Goal: Information Seeking & Learning: Check status

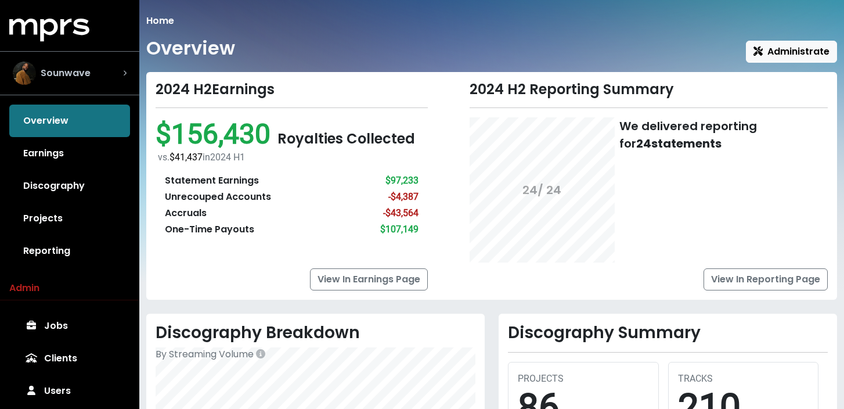
click at [83, 69] on span "Sounwave" at bounding box center [66, 73] width 50 height 14
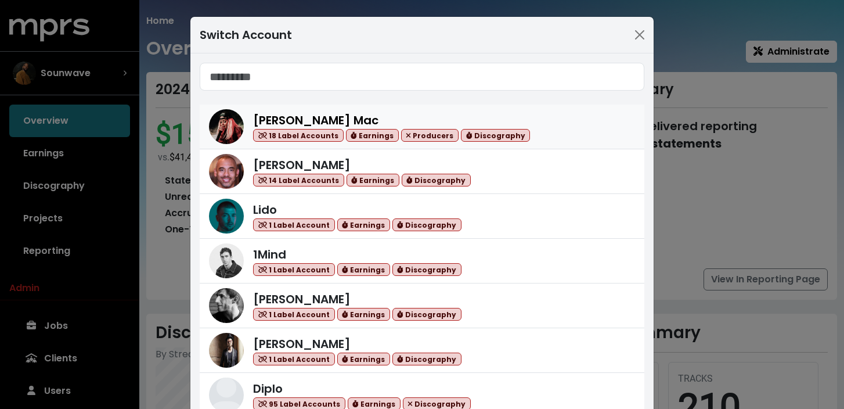
click at [354, 109] on link "[PERSON_NAME] Mac 18 Label Accounts Earnings Producers Discography" at bounding box center [422, 126] width 445 height 45
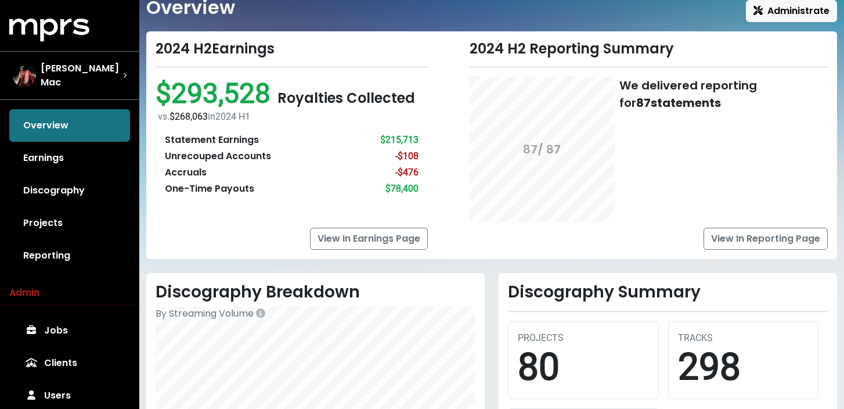
scroll to position [42, 0]
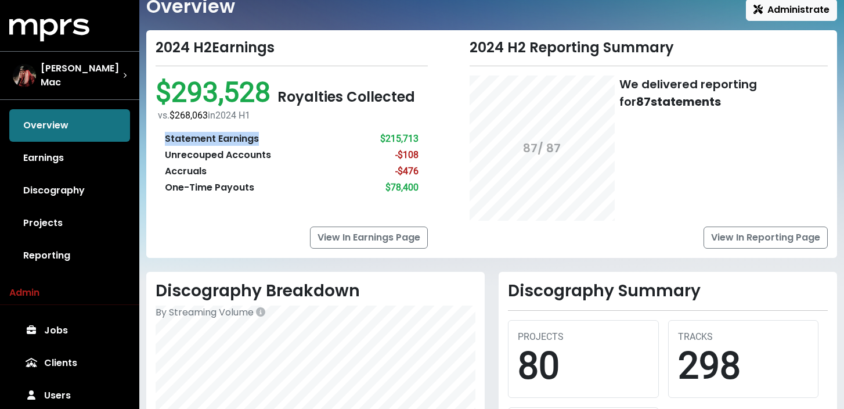
drag, startPoint x: 167, startPoint y: 136, endPoint x: 270, endPoint y: 140, distance: 102.8
click at [270, 140] on div "Statement Earnings $215,713" at bounding box center [292, 139] width 254 height 14
click at [255, 156] on div "Unrecouped Accounts" at bounding box center [218, 155] width 106 height 14
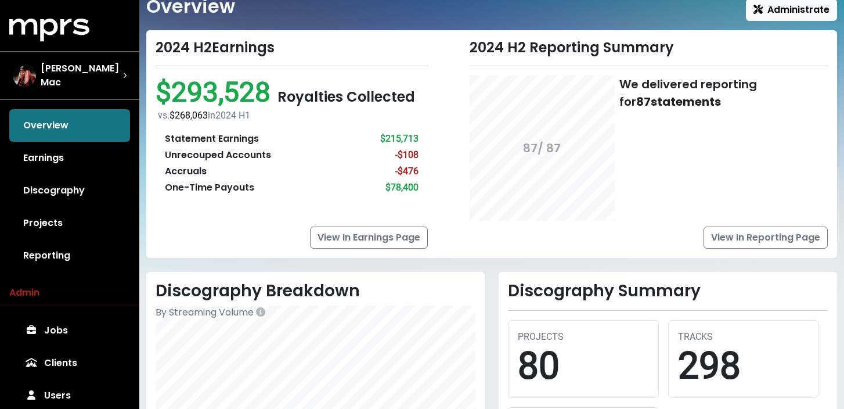
click at [185, 170] on div "Accruals" at bounding box center [186, 171] width 42 height 14
click at [396, 190] on div "$78,400" at bounding box center [401, 188] width 33 height 14
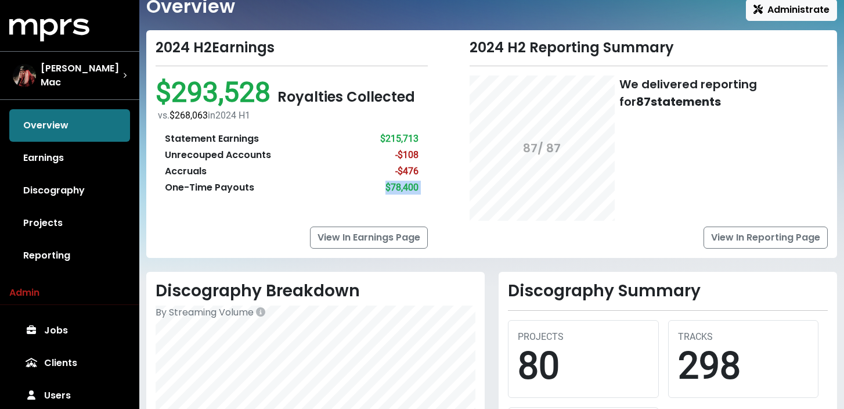
click at [396, 190] on div "$78,400" at bounding box center [401, 188] width 33 height 14
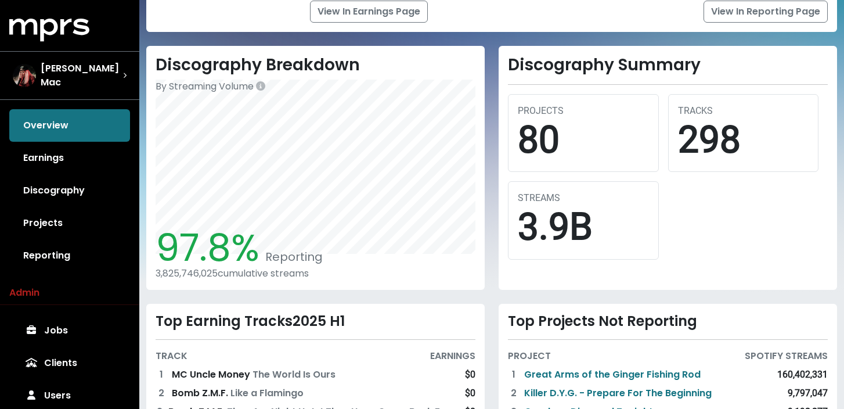
scroll to position [271, 0]
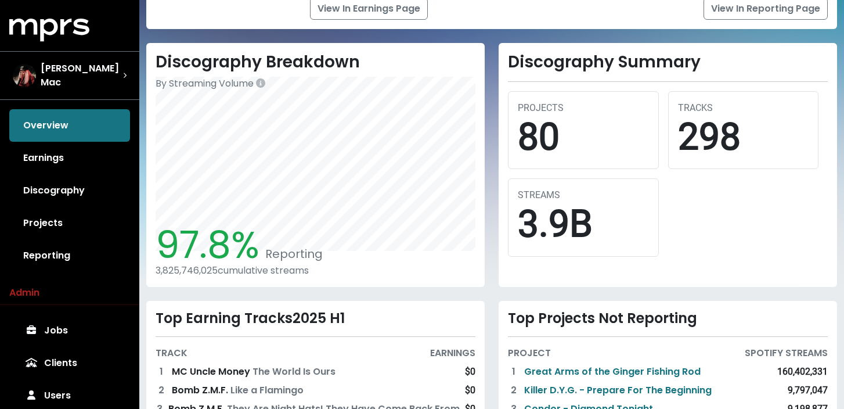
click at [293, 272] on div "3,825,746,025 cumulative streams" at bounding box center [316, 270] width 320 height 11
click at [279, 254] on span "Reporting" at bounding box center [291, 254] width 63 height 16
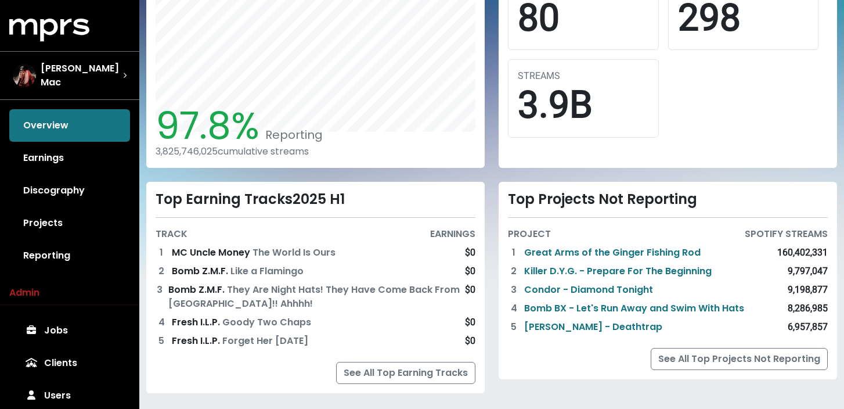
scroll to position [354, 0]
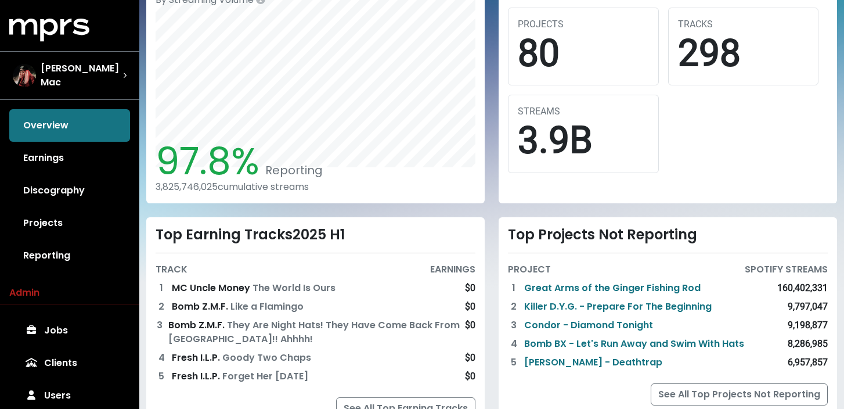
click at [221, 168] on span "97.8%" at bounding box center [208, 161] width 104 height 52
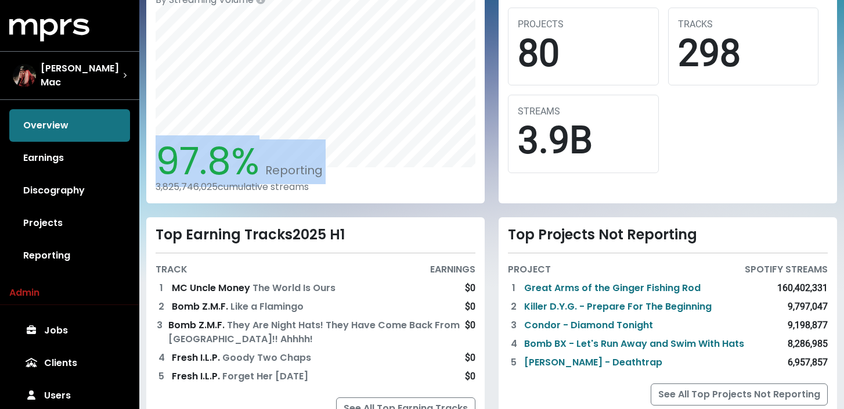
click at [221, 168] on span "97.8%" at bounding box center [208, 161] width 104 height 52
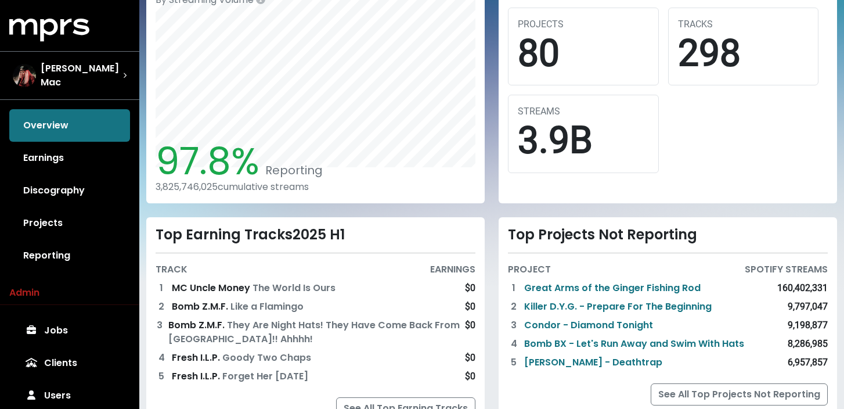
click at [295, 188] on div "3,825,746,025 cumulative streams" at bounding box center [316, 186] width 320 height 11
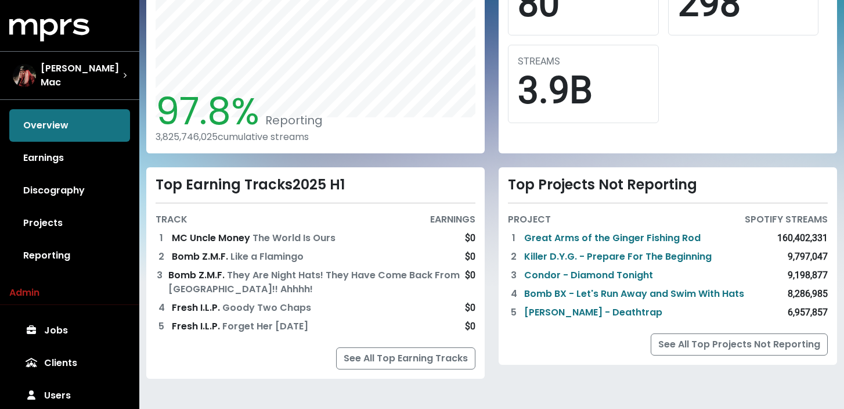
scroll to position [406, 0]
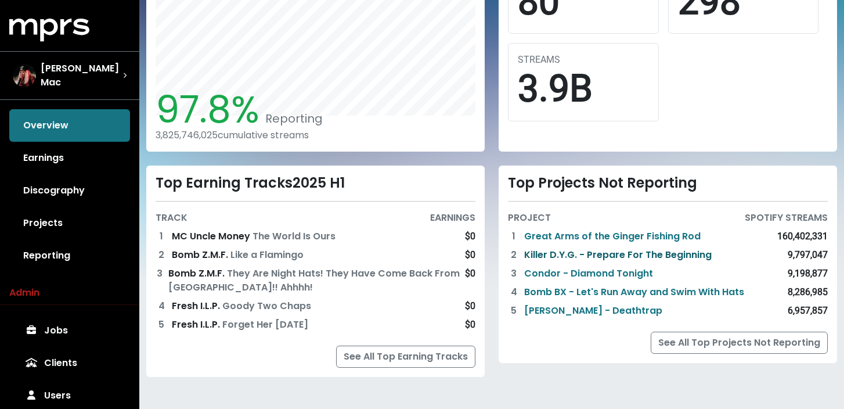
click at [563, 253] on link "Killer D.Y.G. - Prepare For The Beginning" at bounding box center [618, 255] width 188 height 14
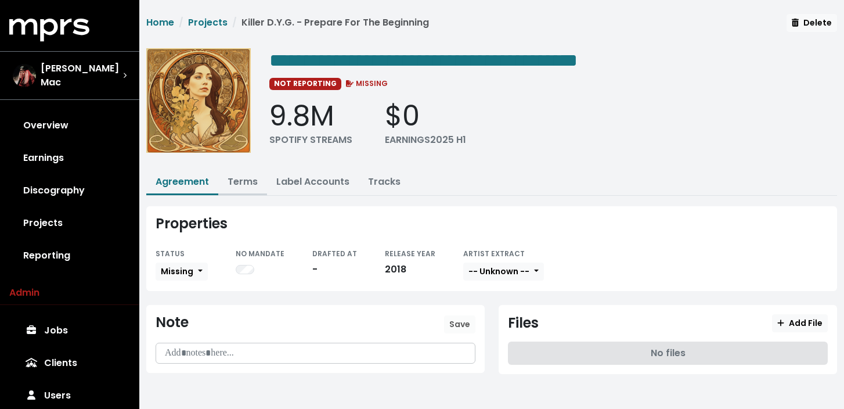
click at [251, 183] on link "Terms" at bounding box center [243, 181] width 30 height 13
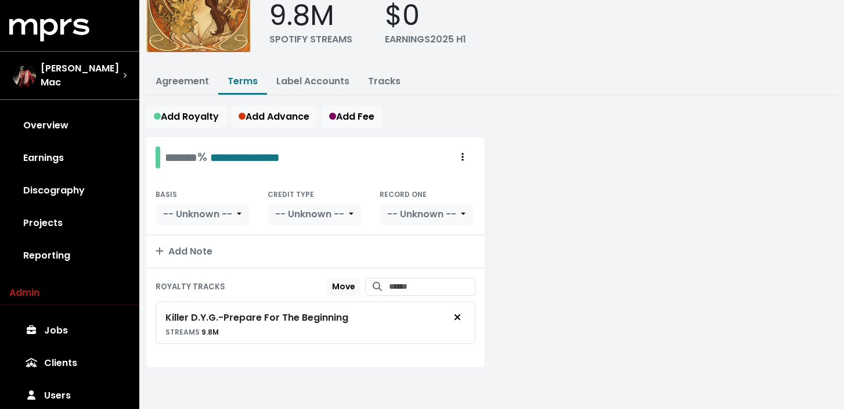
scroll to position [103, 0]
click at [110, 114] on link "Overview" at bounding box center [69, 125] width 121 height 33
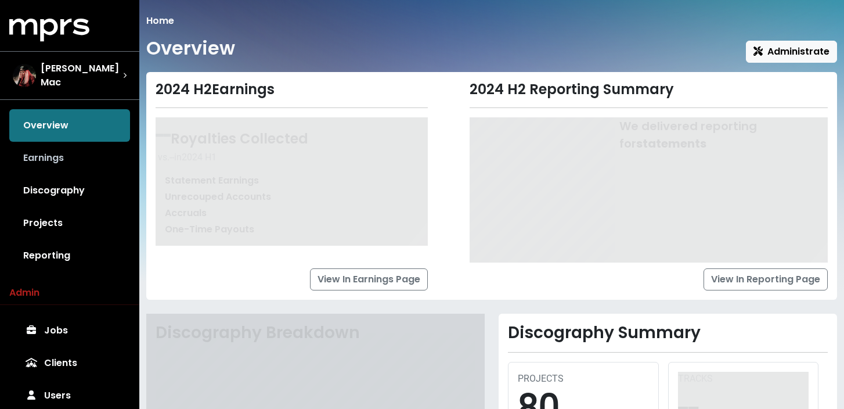
click at [70, 146] on link "Earnings" at bounding box center [69, 158] width 121 height 33
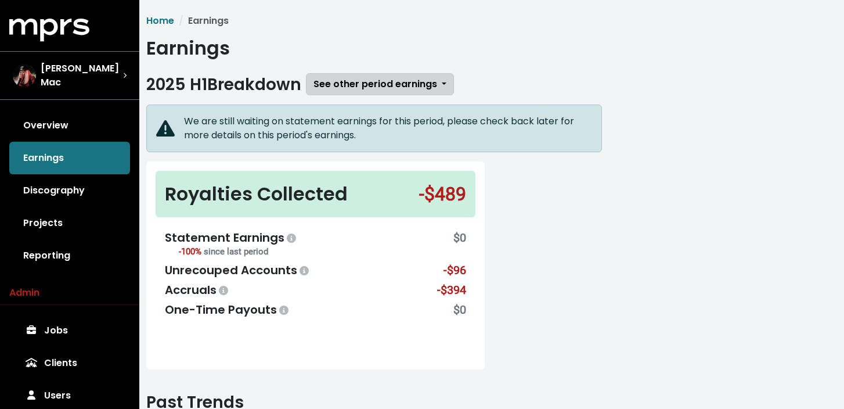
click at [421, 87] on span "See other period earnings" at bounding box center [375, 83] width 124 height 13
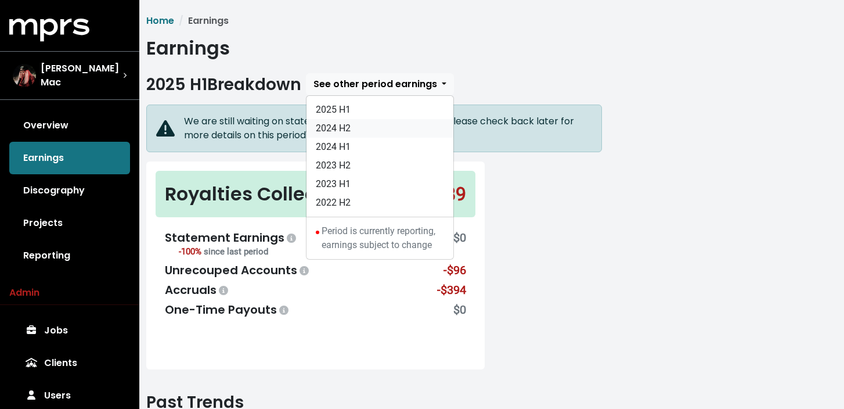
click at [382, 124] on link "2024 H2" at bounding box center [380, 128] width 147 height 19
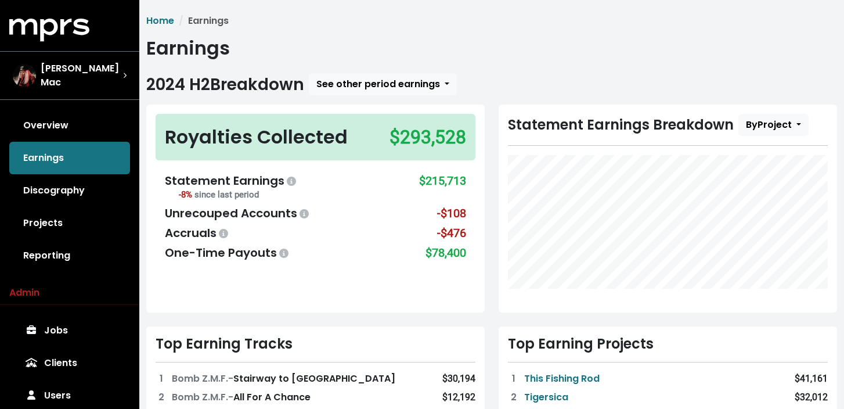
click at [651, 78] on div "2024 H2 Breakdown See other period earnings 2025 H1 2024 H2 2024 H1 2023 H2 202…" at bounding box center [491, 84] width 691 height 22
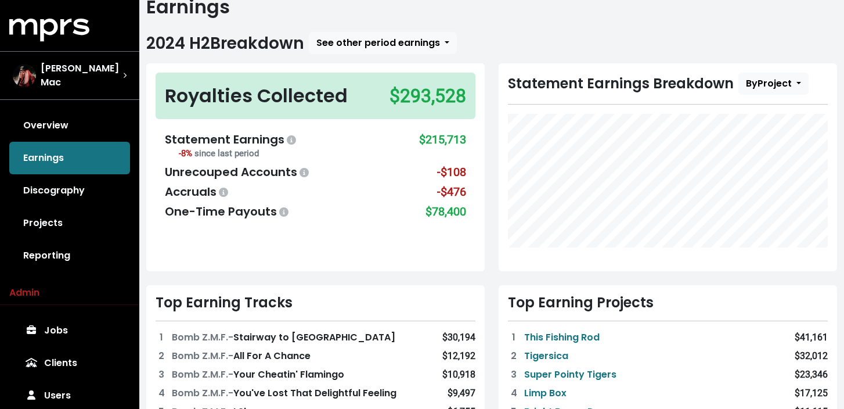
scroll to position [42, 0]
click at [801, 42] on div "2024 H2 Breakdown See other period earnings 2025 H1 2024 H2 2024 H1 2023 H2 202…" at bounding box center [491, 42] width 691 height 22
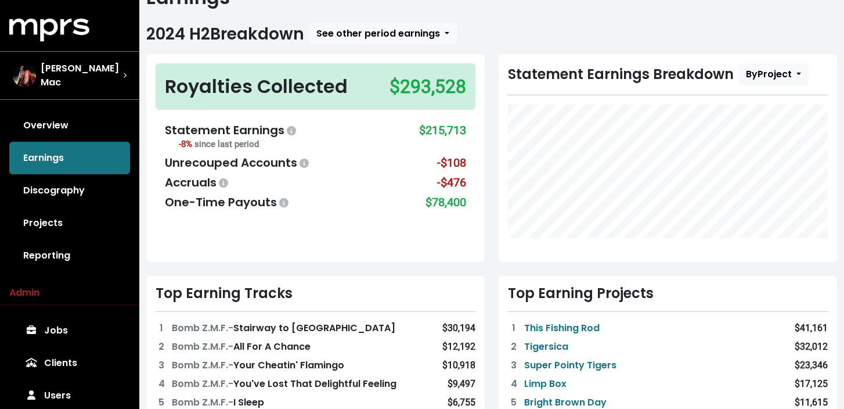
scroll to position [56, 0]
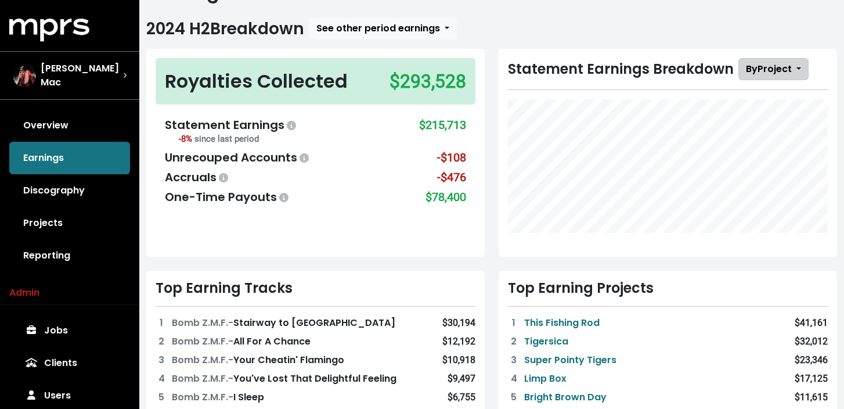
click at [798, 77] on button "By Project" at bounding box center [773, 69] width 70 height 22
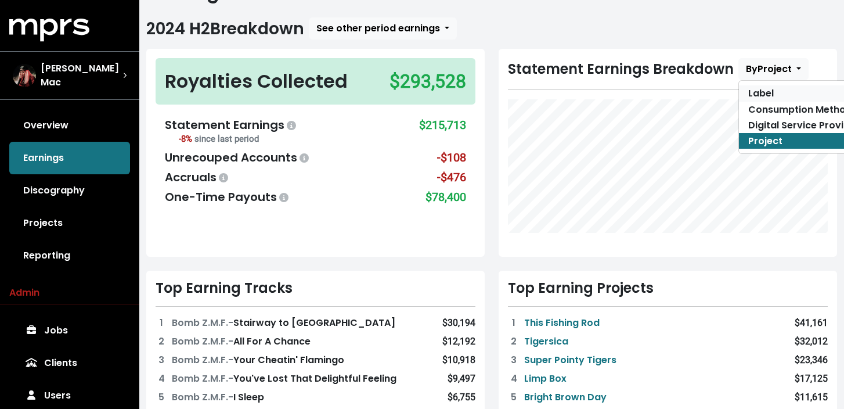
click at [781, 96] on link "Label" at bounding box center [804, 93] width 130 height 16
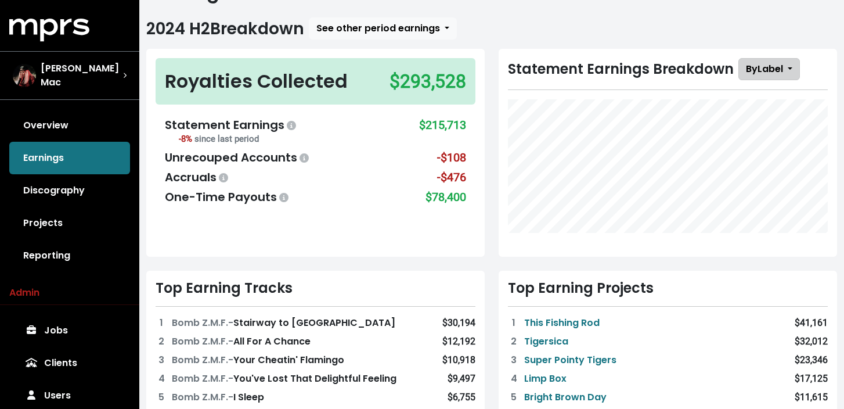
click at [787, 69] on button "By Label" at bounding box center [769, 69] width 62 height 22
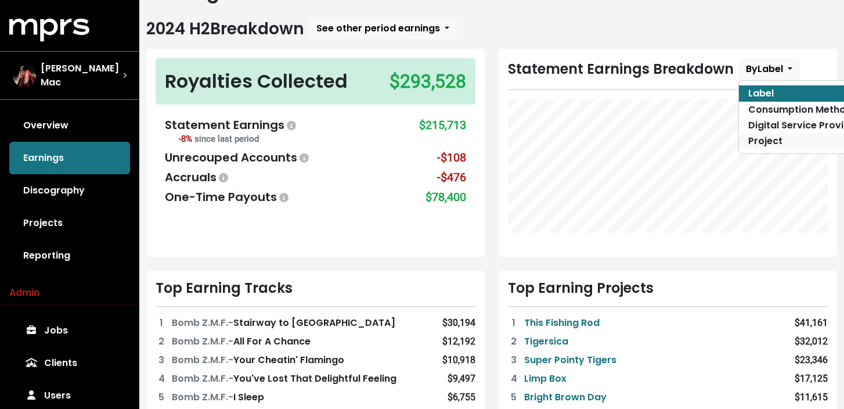
click at [775, 144] on link "Project" at bounding box center [804, 141] width 130 height 16
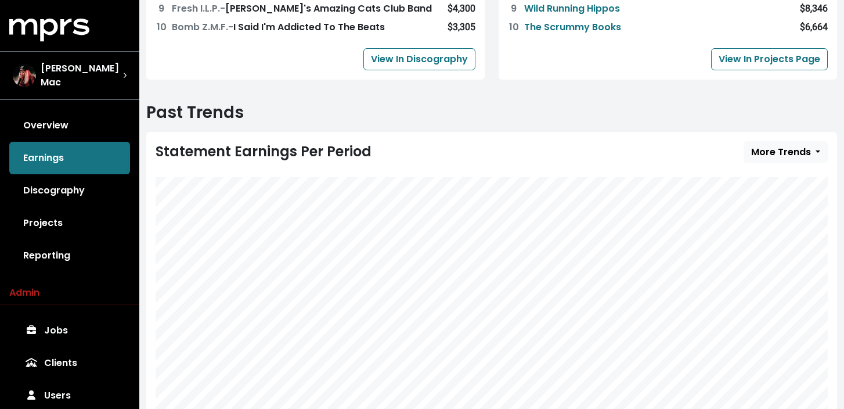
scroll to position [561, 0]
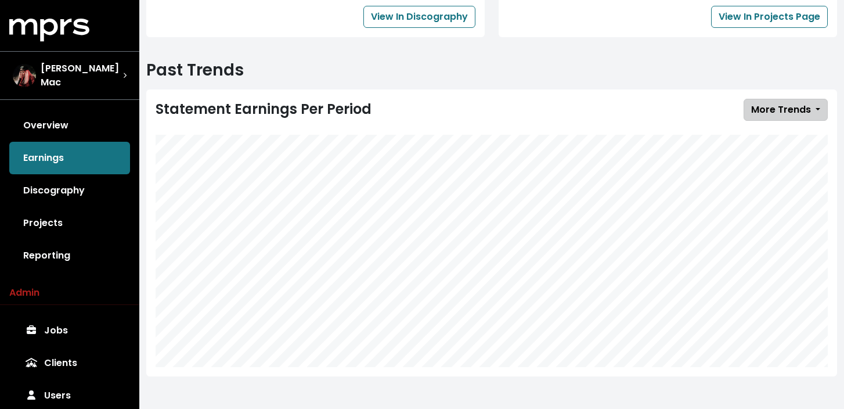
click at [810, 111] on span "More Trends" at bounding box center [781, 109] width 60 height 13
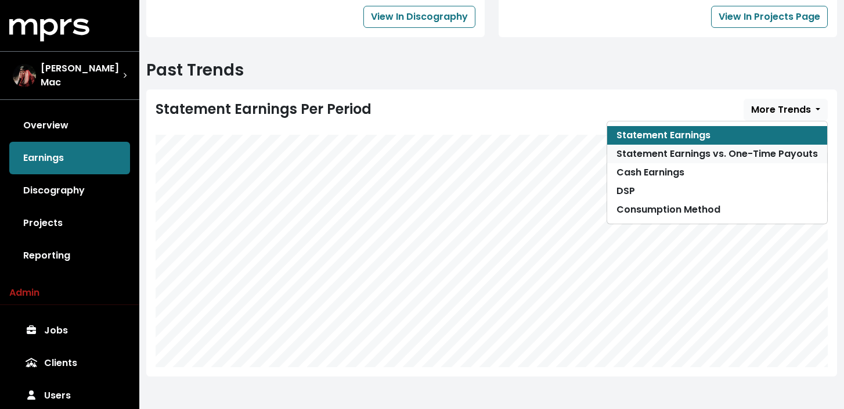
click at [773, 152] on link "Statement Earnings vs. One-Time Payouts" at bounding box center [717, 154] width 220 height 19
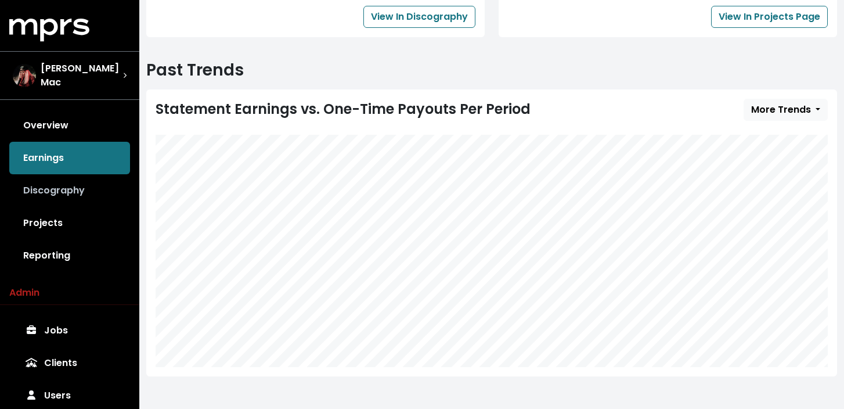
click at [56, 188] on link "Discography" at bounding box center [69, 190] width 121 height 33
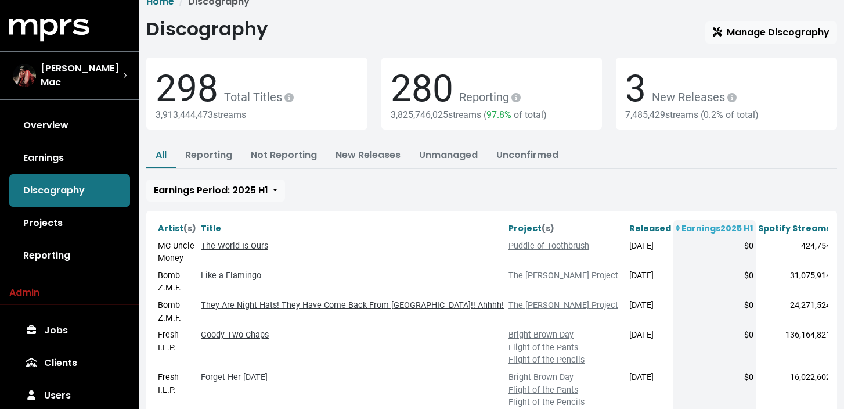
scroll to position [24, 0]
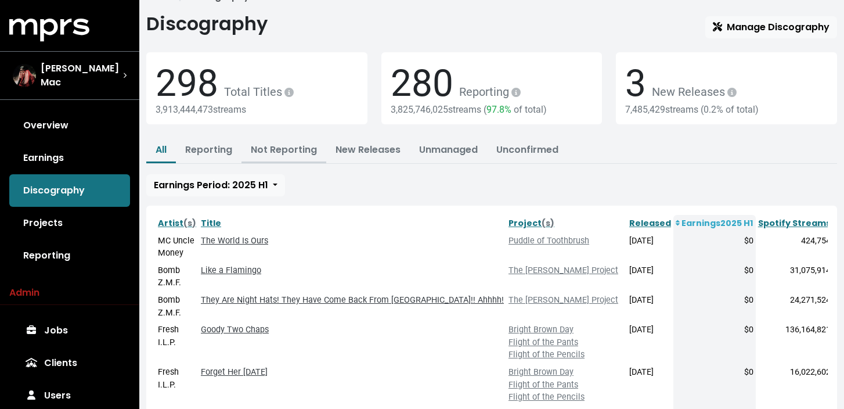
click at [290, 153] on link "Not Reporting" at bounding box center [284, 149] width 66 height 13
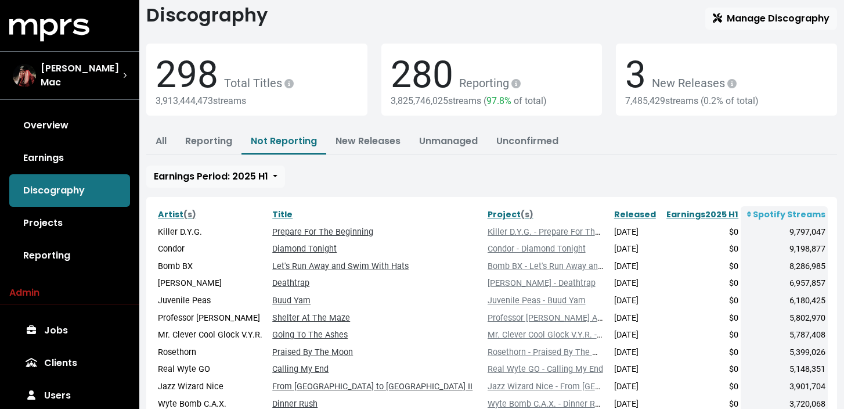
scroll to position [35, 0]
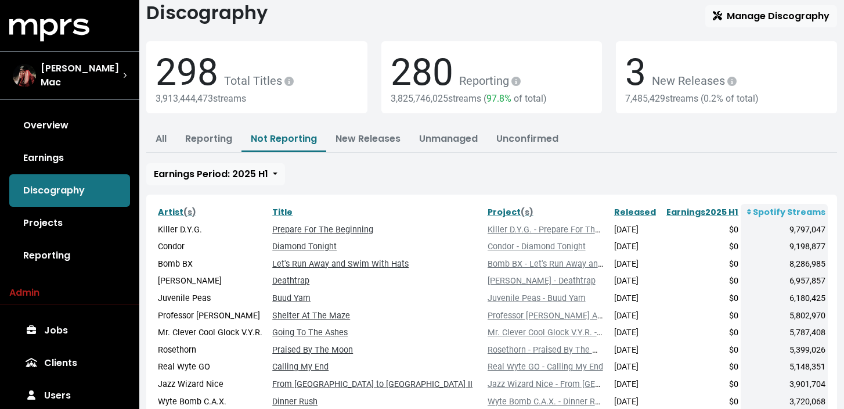
click at [432, 169] on div "All Reporting Not Reporting New Releases Unmanaged Unconfirmed Earnings Period:…" at bounding box center [491, 156] width 691 height 58
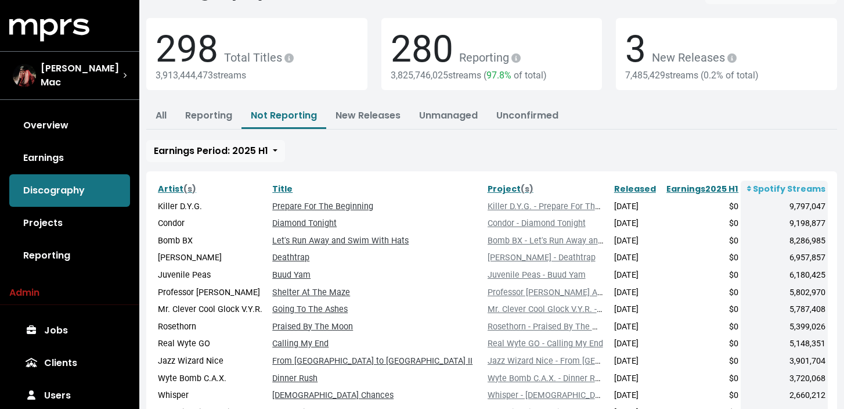
scroll to position [64, 0]
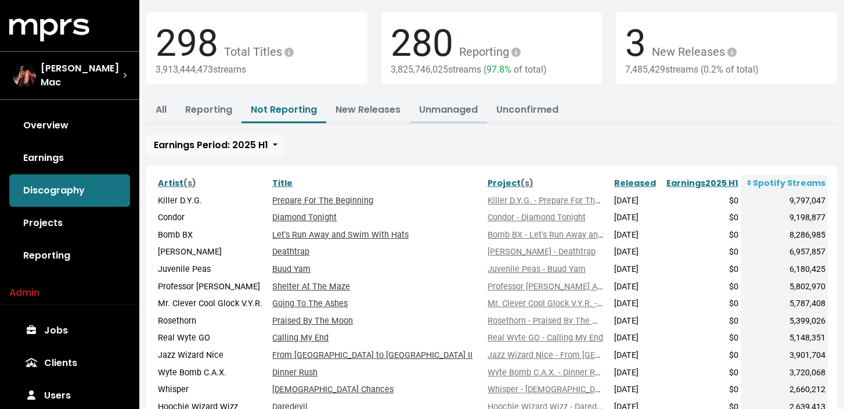
click at [450, 120] on button "Unmanaged" at bounding box center [448, 110] width 77 height 25
click at [44, 215] on link "Projects" at bounding box center [69, 223] width 121 height 33
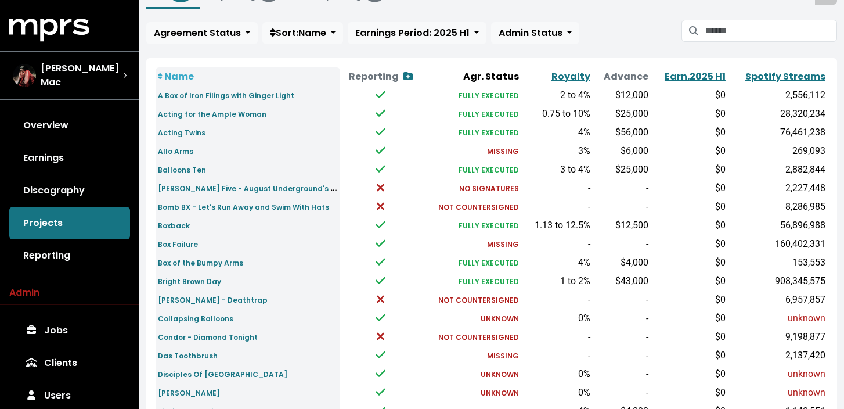
scroll to position [92, 0]
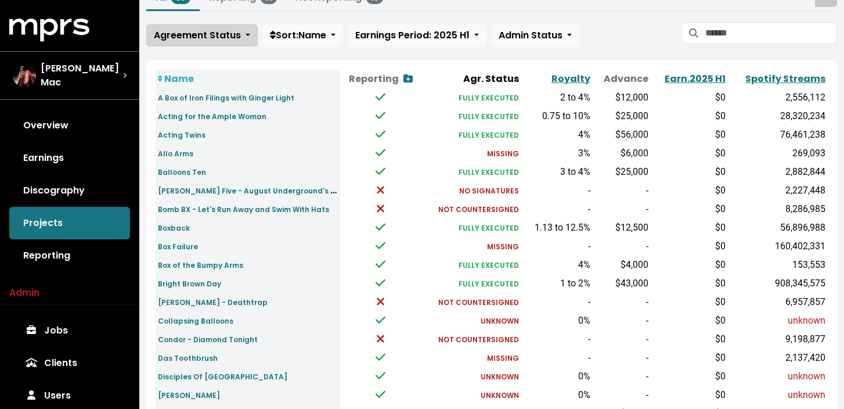
click at [241, 39] on button "Agreement Status" at bounding box center [201, 35] width 111 height 22
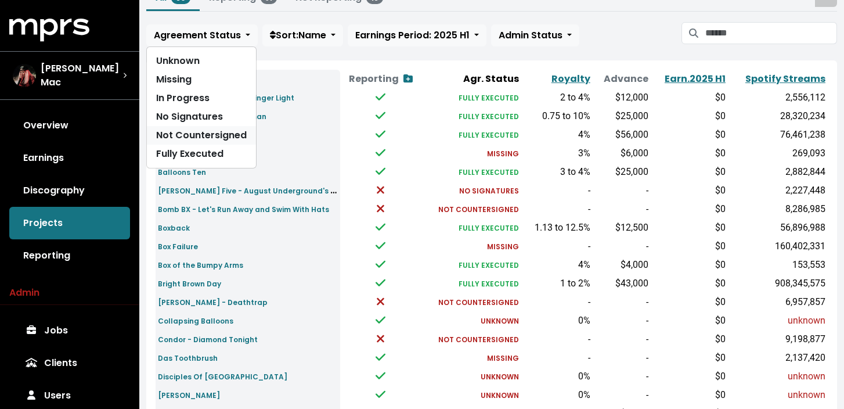
click at [207, 136] on link "Not Countersigned" at bounding box center [201, 135] width 109 height 19
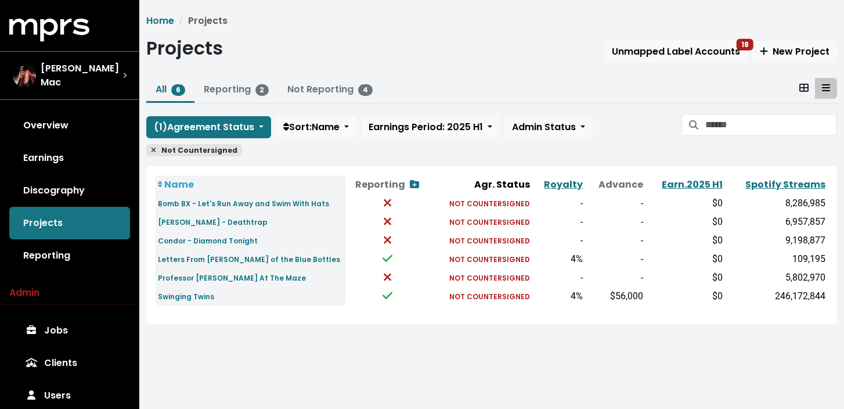
click at [154, 151] on icon at bounding box center [154, 150] width 5 height 5
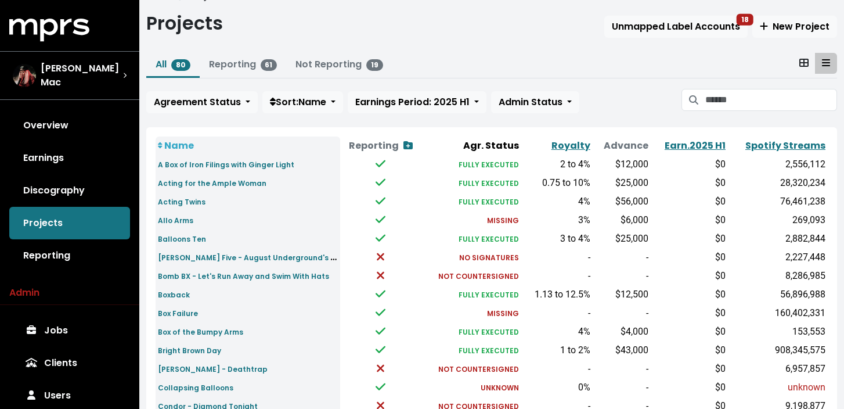
scroll to position [24, 0]
click at [71, 249] on link "Reporting" at bounding box center [69, 255] width 121 height 33
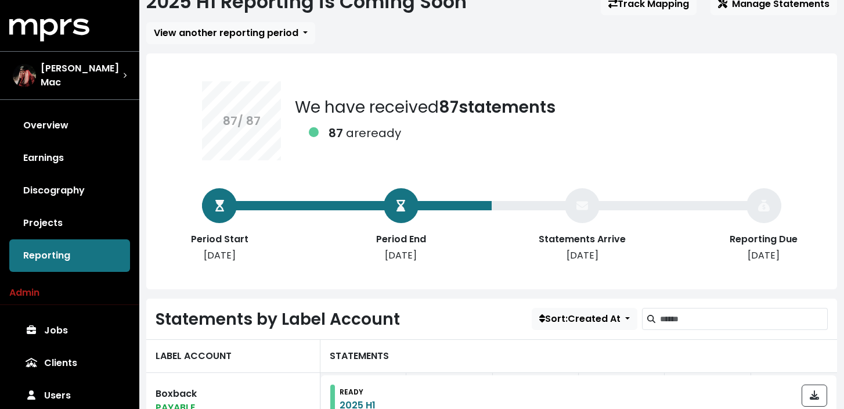
scroll to position [46, 0]
click at [410, 136] on div "87 are ready" at bounding box center [428, 133] width 256 height 17
